Goal: Book appointment/travel/reservation

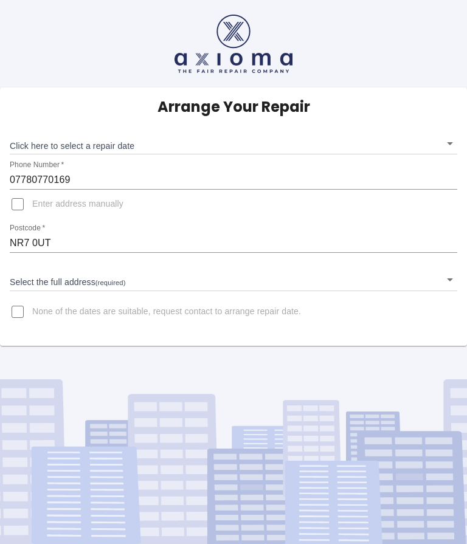
click at [448, 139] on body "Arrange Your Repair Click here to select a repair date ​ Phone Number   * 07780…" at bounding box center [233, 272] width 467 height 544
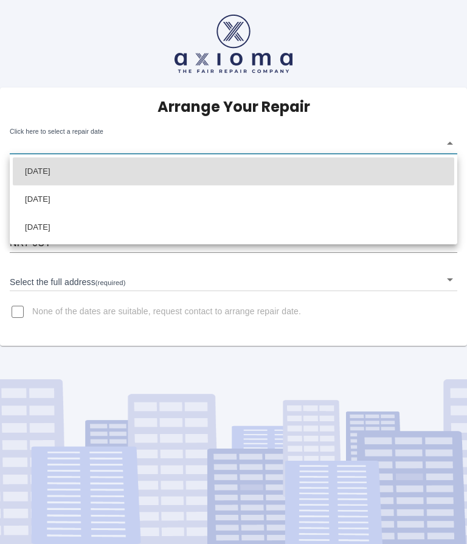
click at [75, 174] on li "Thu Oct 23 2025" at bounding box center [233, 171] width 441 height 28
type input "2025-10-23T00:00:00.000Z"
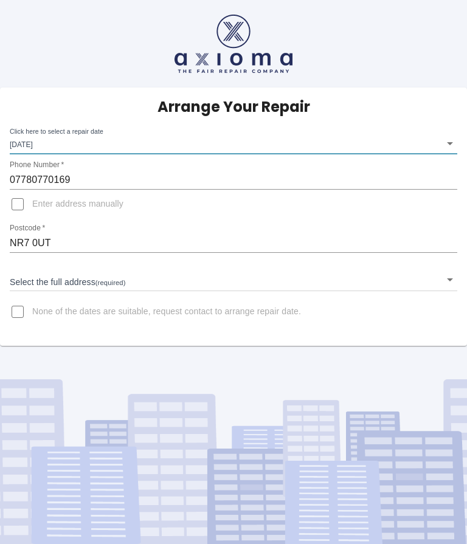
click at [22, 207] on input "Enter address manually" at bounding box center [17, 204] width 29 height 29
checkbox input "true"
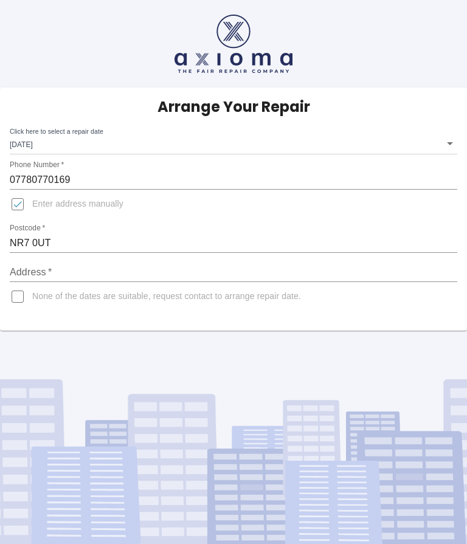
click at [61, 267] on input "Address   *" at bounding box center [233, 272] width 447 height 19
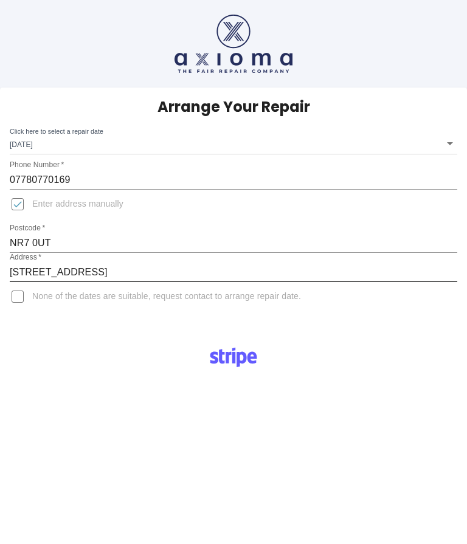
click at [66, 273] on input "2 Ha Odense Drive" at bounding box center [233, 272] width 447 height 19
type input "2 Ha"
click at [24, 202] on input "Enter address manually" at bounding box center [17, 204] width 29 height 29
checkbox input "false"
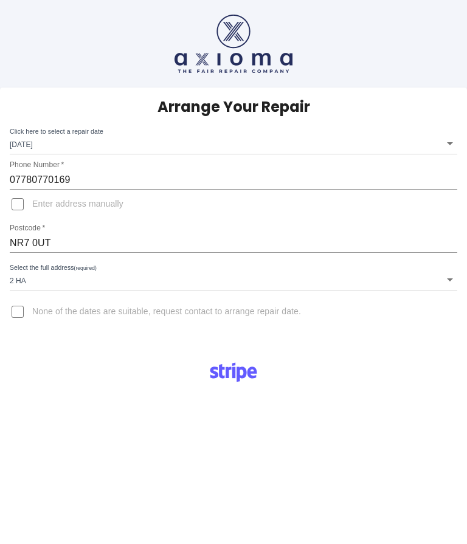
click at [23, 278] on body "Arrange Your Repair Click here to select a repair date Thu Oct 23 2025 2025-10-…" at bounding box center [233, 435] width 467 height 870
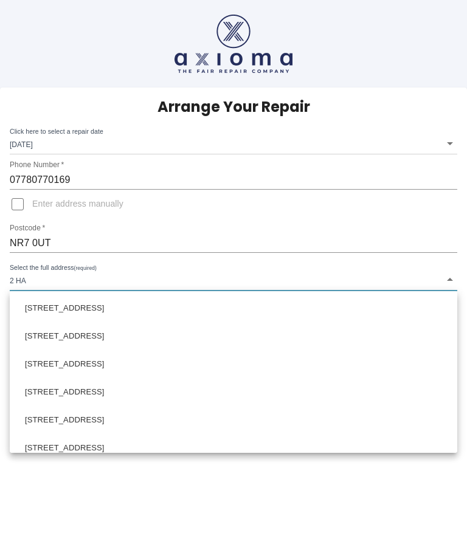
click at [68, 344] on li "2 Hampden Drive Norwich Norfolk" at bounding box center [233, 336] width 441 height 28
type input "2 Hampden Drive Norwich Norfolk"
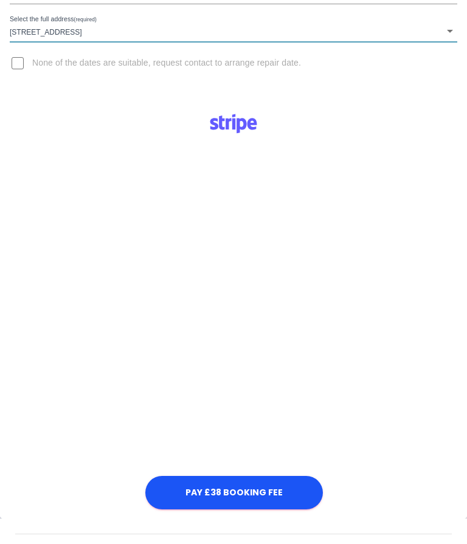
scroll to position [247, 0]
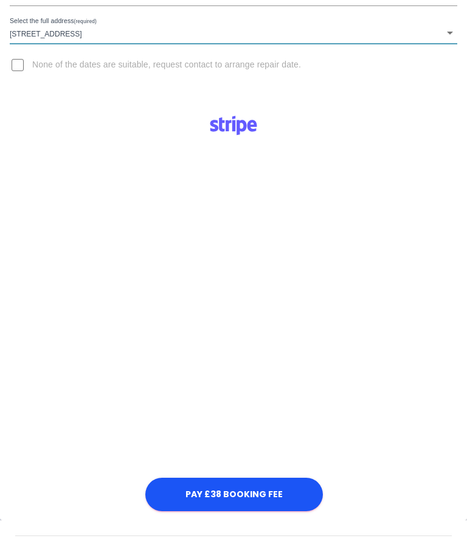
click at [34, 15] on div "Select the full address (required) 2 Hampden Drive Norwich Norfolk 2 Hampden Dr…" at bounding box center [233, 28] width 447 height 32
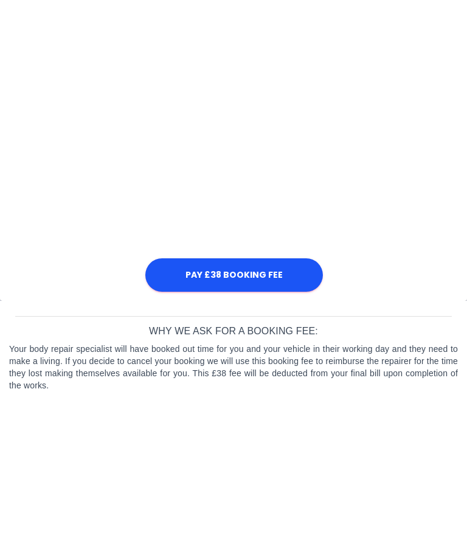
scroll to position [509, 0]
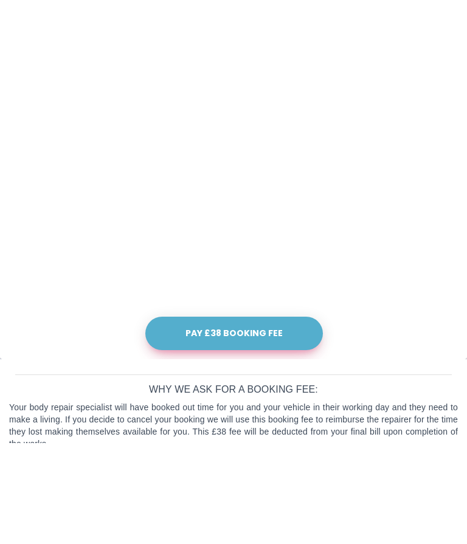
click at [229, 417] on button "Pay £38 Booking Fee" at bounding box center [233, 433] width 177 height 33
